Goal: Find specific page/section: Find specific page/section

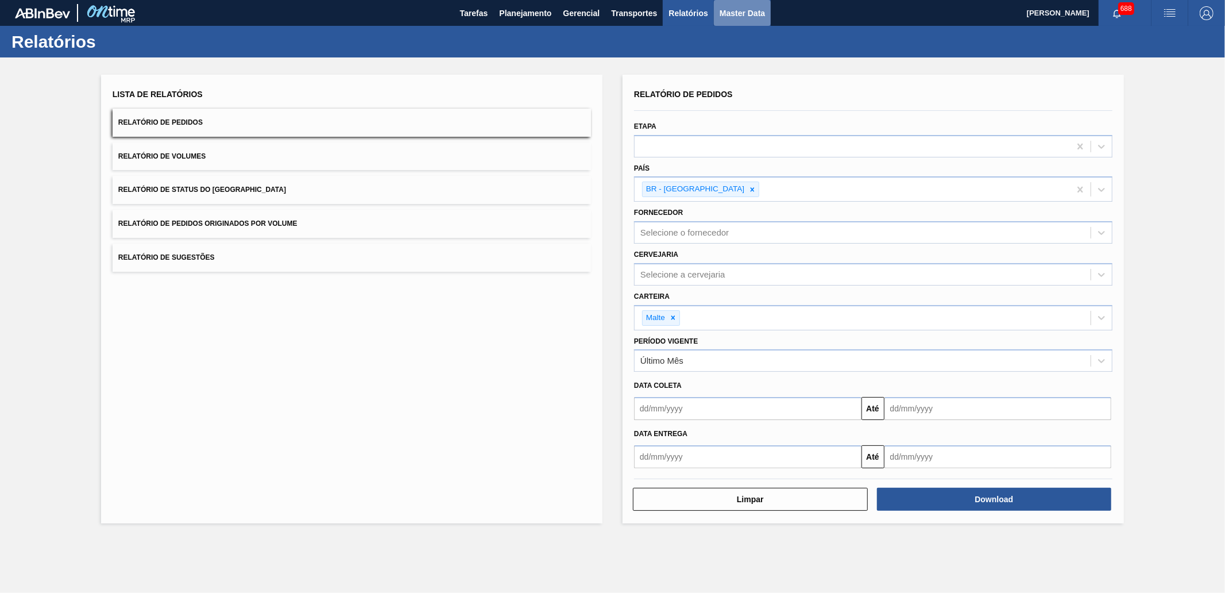
click at [737, 11] on span "Master Data" at bounding box center [742, 13] width 45 height 14
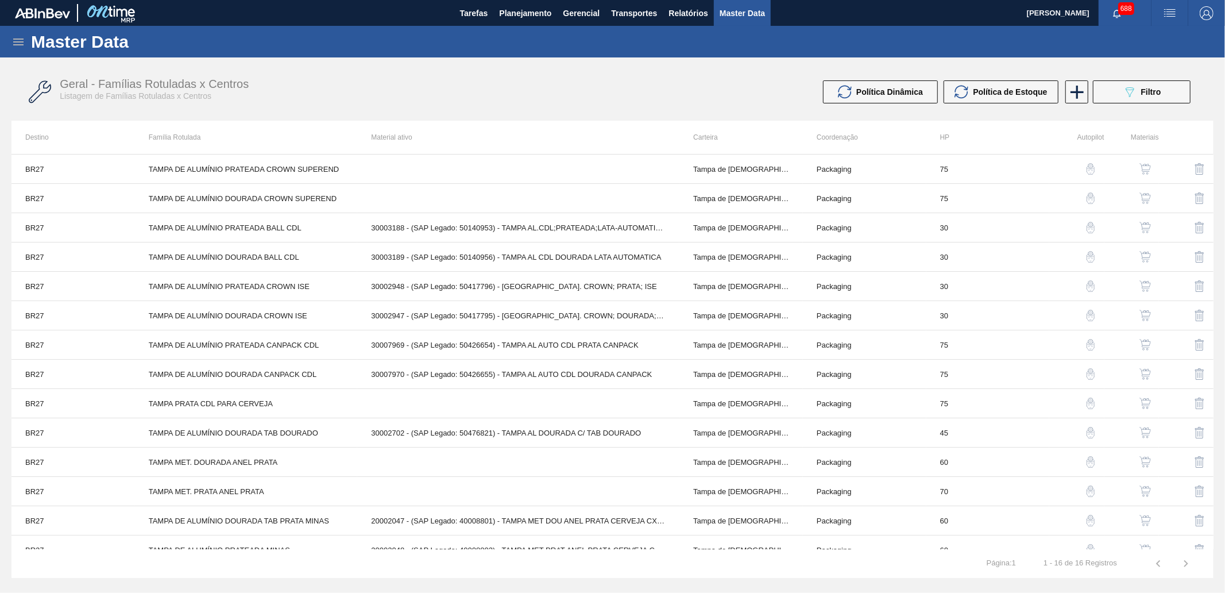
click at [17, 38] on icon at bounding box center [18, 42] width 14 height 14
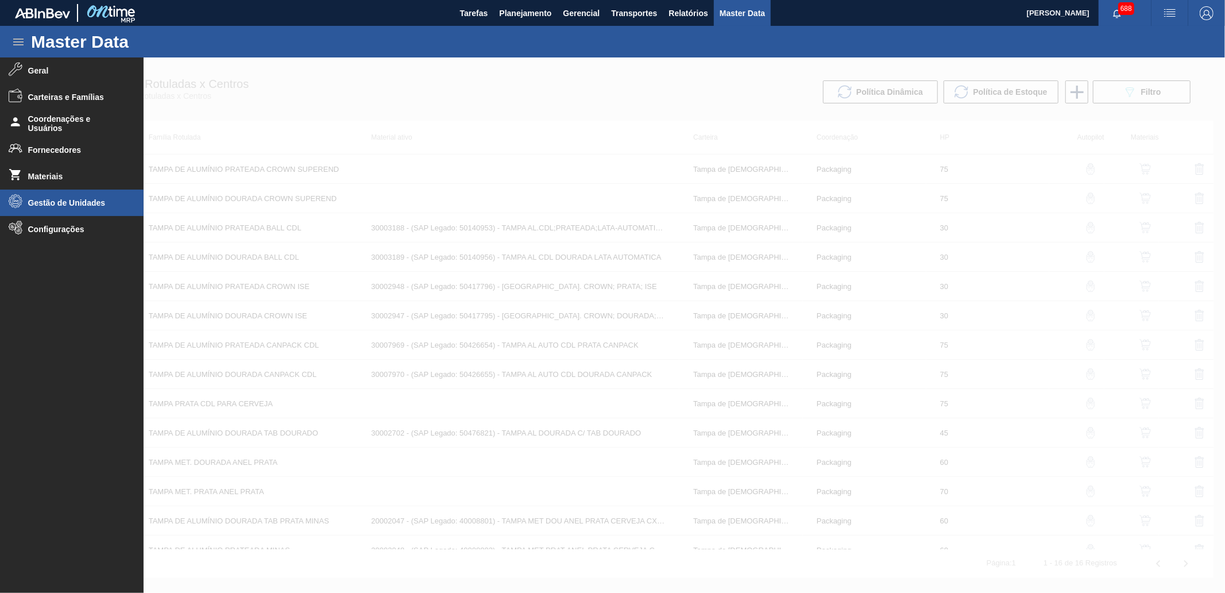
click at [84, 203] on span "Gestão de Unidades" at bounding box center [75, 202] width 95 height 9
click at [80, 242] on li "Grade" at bounding box center [72, 250] width 144 height 23
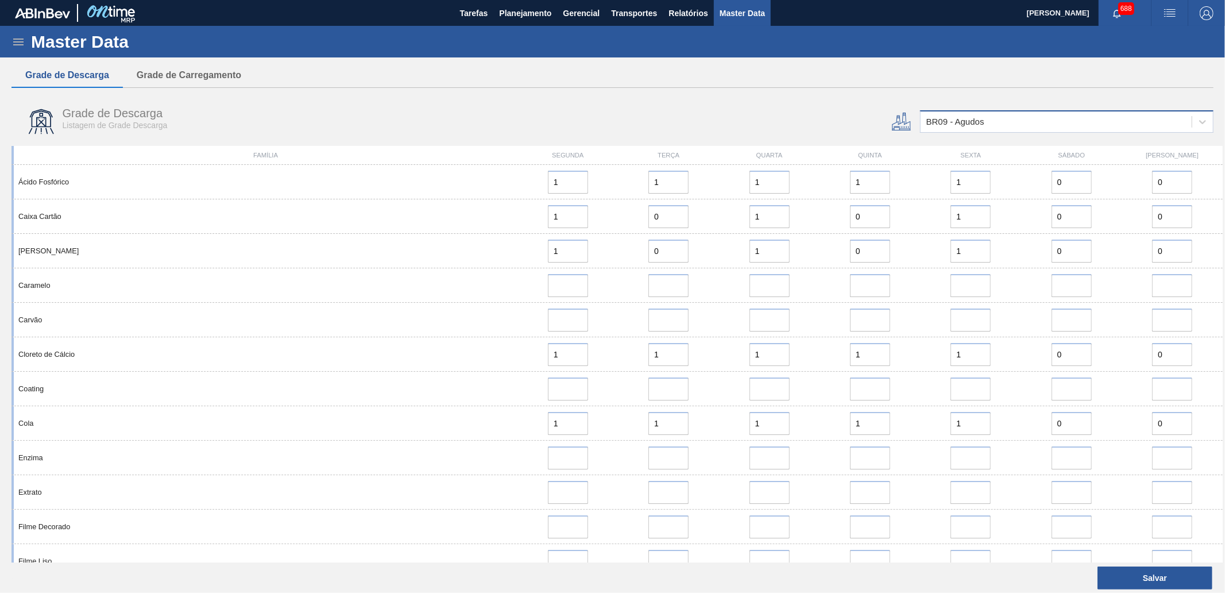
click at [969, 118] on div "BR09 - Agudos" at bounding box center [955, 122] width 58 height 10
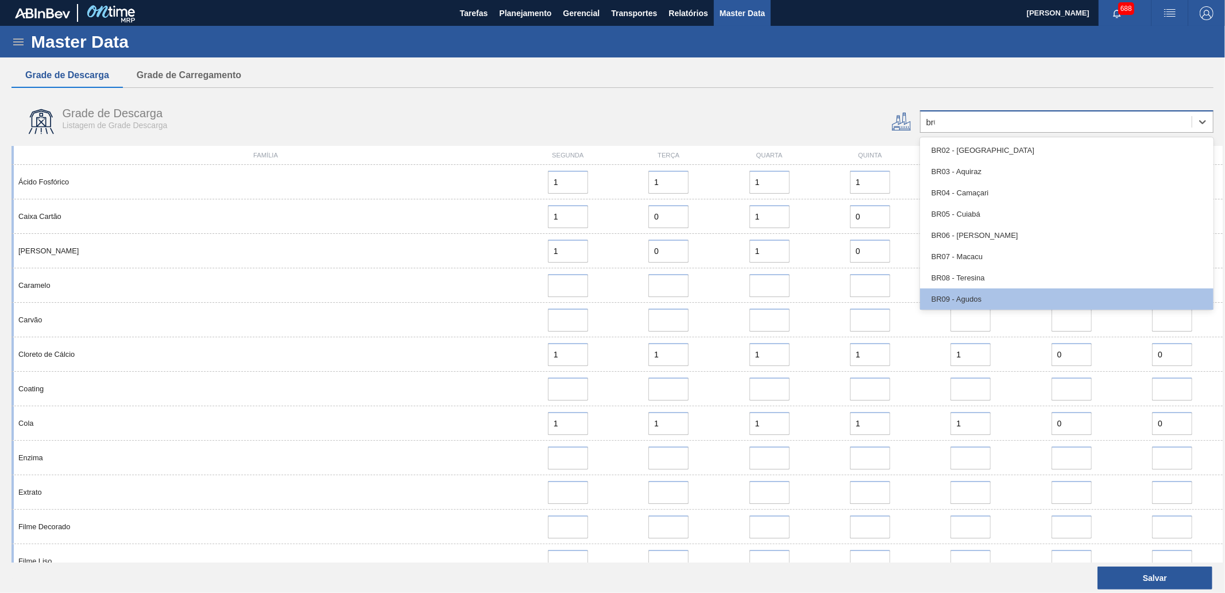
type input "br02"
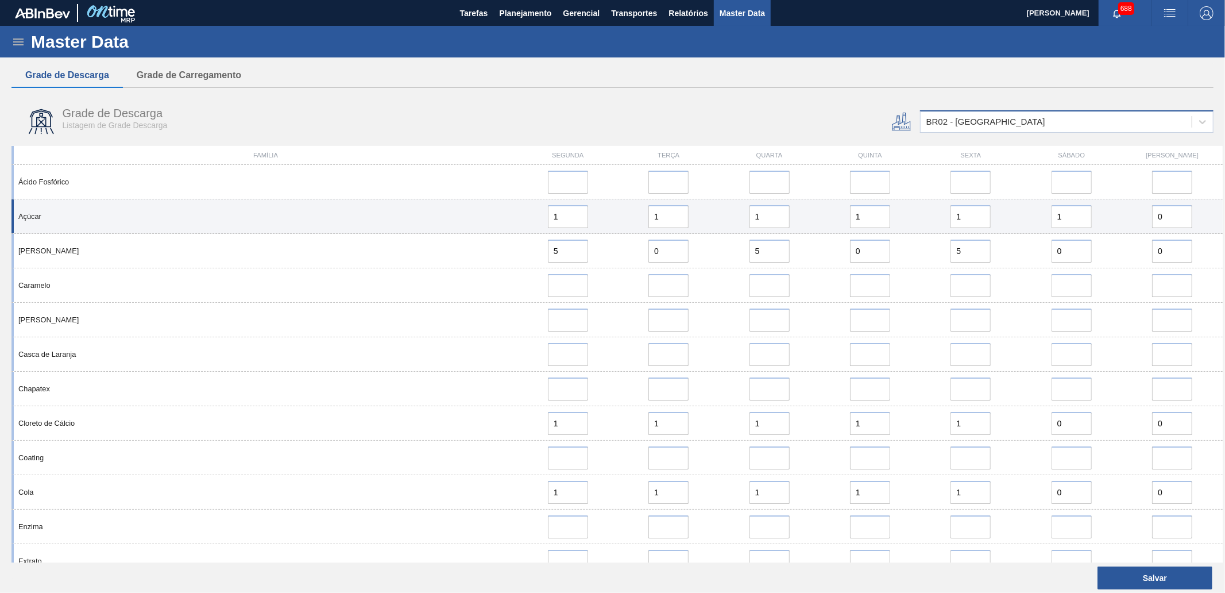
scroll to position [611, 0]
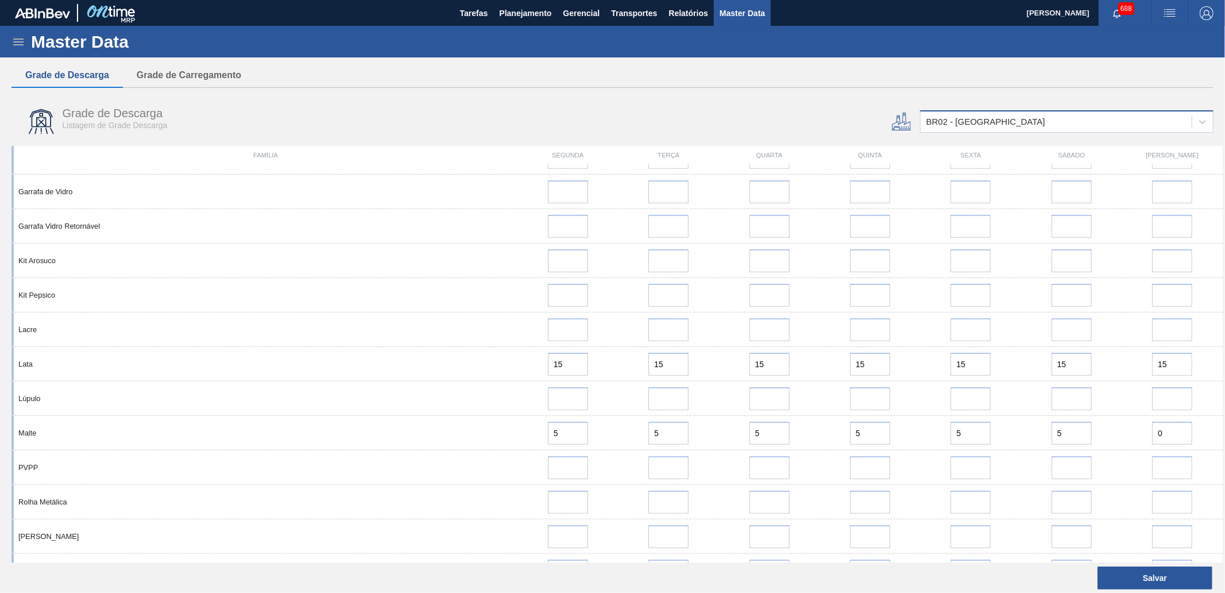
click at [979, 118] on div "BR02 - [GEOGRAPHIC_DATA]" at bounding box center [985, 122] width 119 height 10
